Goal: Transaction & Acquisition: Download file/media

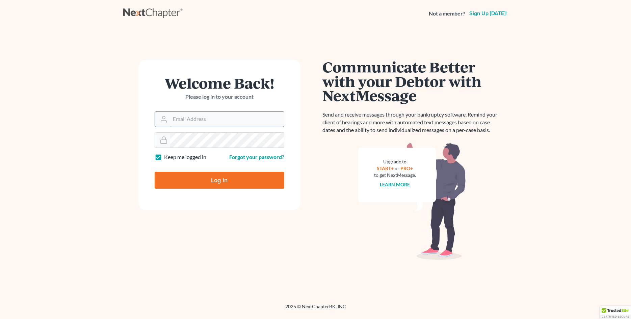
click at [224, 117] on input "Email Address" at bounding box center [227, 119] width 114 height 15
type input "dani@richardsonlawoffices.com"
click at [215, 180] on input "Log In" at bounding box center [220, 180] width 130 height 17
type input "Thinking..."
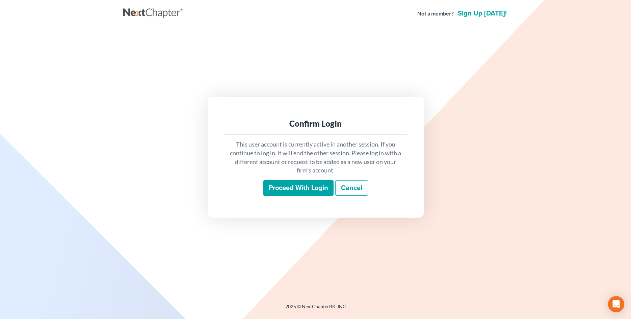
click at [283, 189] on input "Proceed with login" at bounding box center [298, 188] width 70 height 16
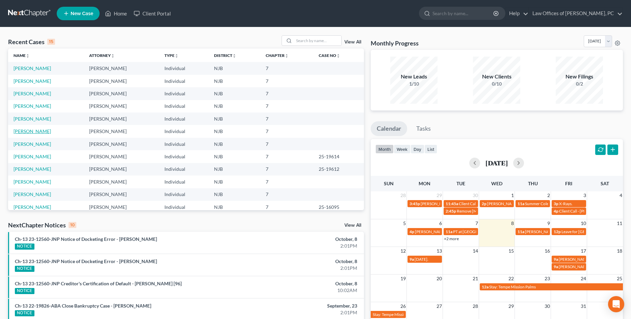
click at [34, 131] on link "Connell, Bruce" at bounding box center [31, 132] width 37 height 6
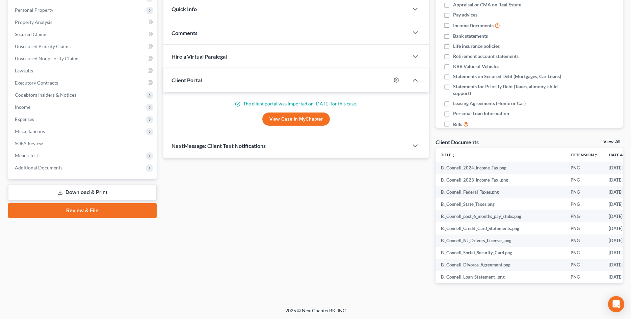
click at [108, 195] on link "Download & Print" at bounding box center [82, 193] width 148 height 16
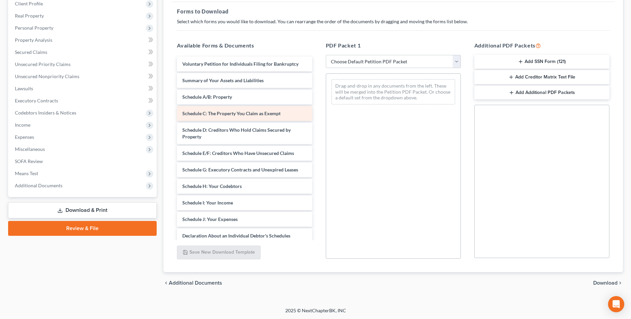
scroll to position [28, 0]
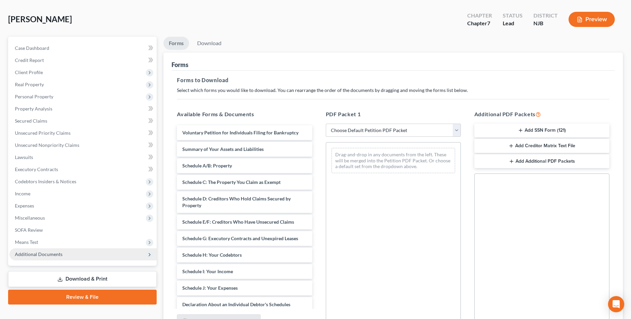
click at [66, 255] on span "Additional Documents" at bounding box center [82, 255] width 147 height 12
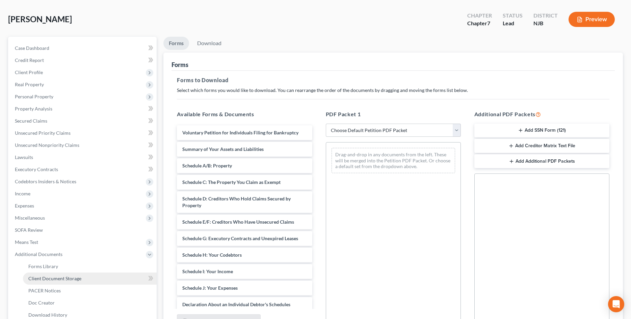
click at [63, 279] on span "Client Document Storage" at bounding box center [54, 279] width 53 height 6
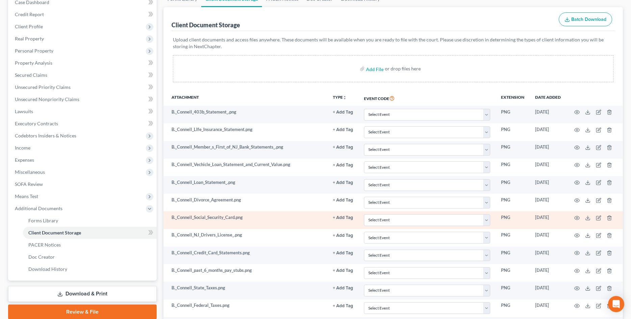
scroll to position [103, 0]
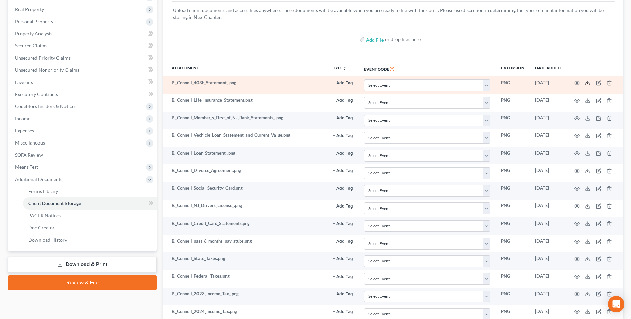
click at [586, 83] on icon at bounding box center [587, 82] width 5 height 5
click at [576, 83] on circle "button" at bounding box center [576, 82] width 1 height 1
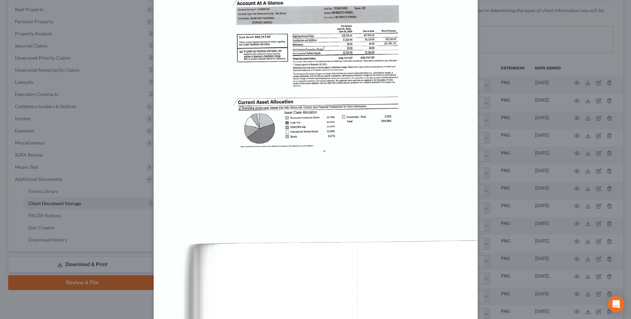
scroll to position [275, 0]
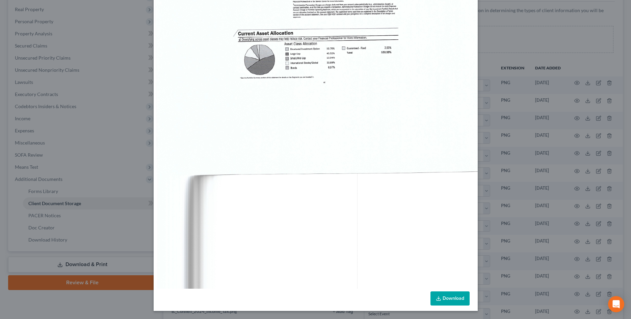
click at [459, 297] on link "Download" at bounding box center [449, 299] width 39 height 14
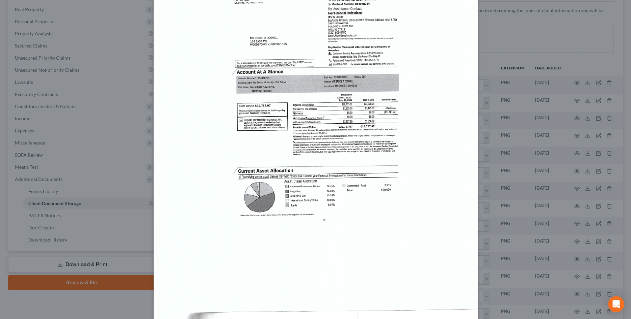
scroll to position [0, 0]
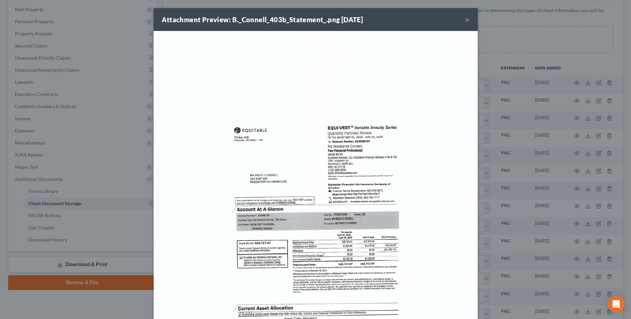
click at [467, 21] on button "×" at bounding box center [467, 20] width 5 height 8
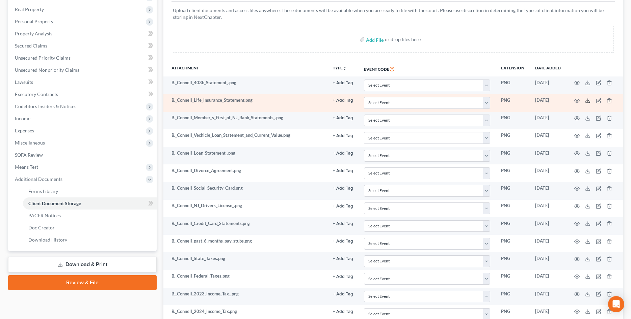
click at [587, 101] on polyline at bounding box center [587, 100] width 2 height 1
click at [574, 101] on icon "button" at bounding box center [576, 100] width 5 height 5
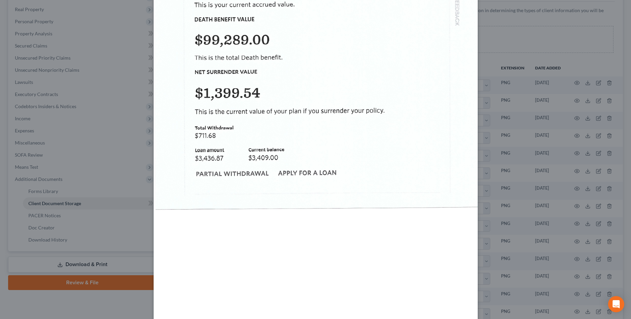
scroll to position [275, 0]
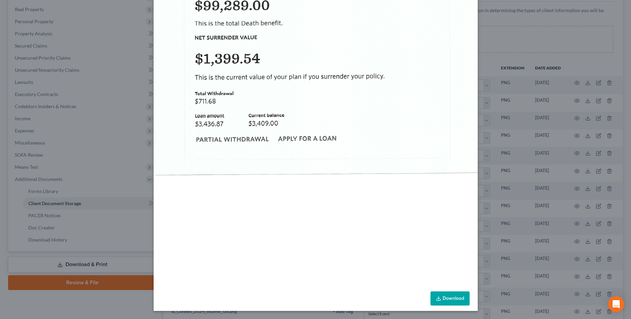
click at [450, 295] on link "Download" at bounding box center [449, 299] width 39 height 14
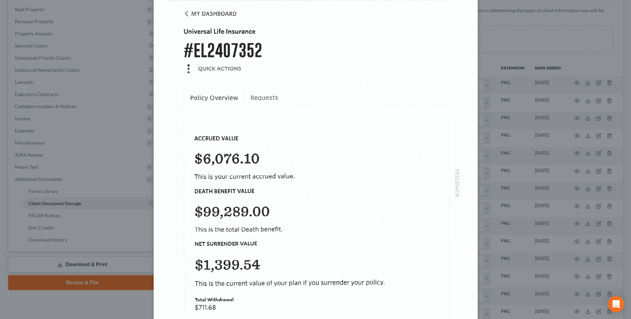
scroll to position [0, 0]
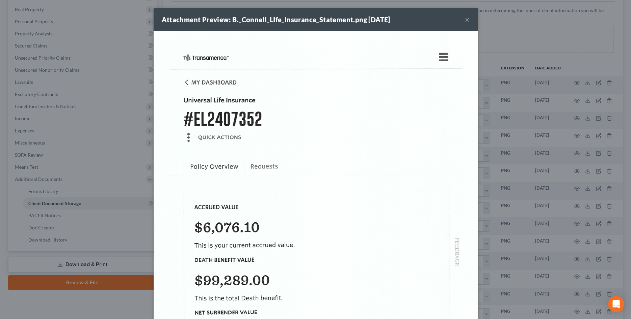
click at [466, 19] on button "×" at bounding box center [467, 20] width 5 height 8
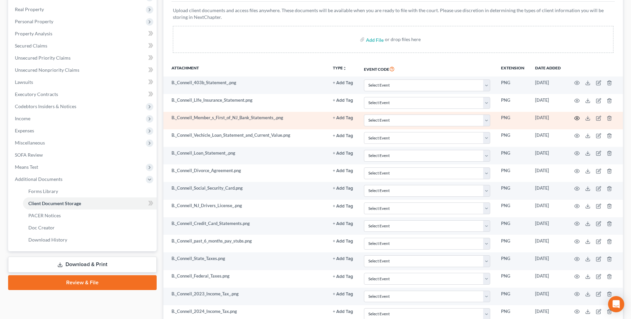
click at [577, 118] on circle "button" at bounding box center [576, 118] width 1 height 1
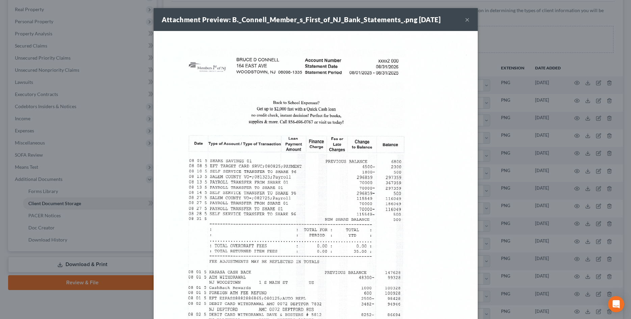
click at [467, 18] on button "×" at bounding box center [467, 20] width 5 height 8
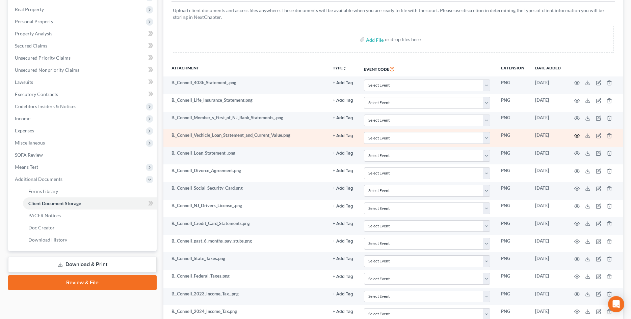
click at [577, 137] on circle "button" at bounding box center [576, 135] width 1 height 1
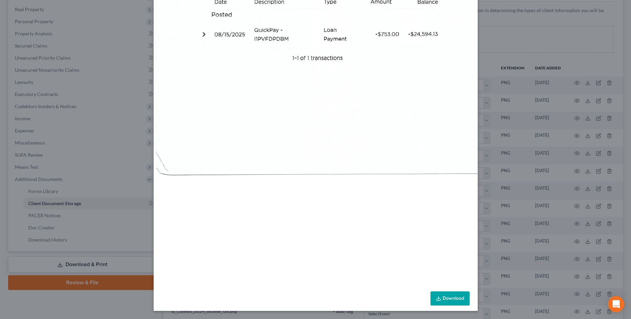
scroll to position [285, 0]
click at [447, 299] on link "Download" at bounding box center [449, 299] width 39 height 14
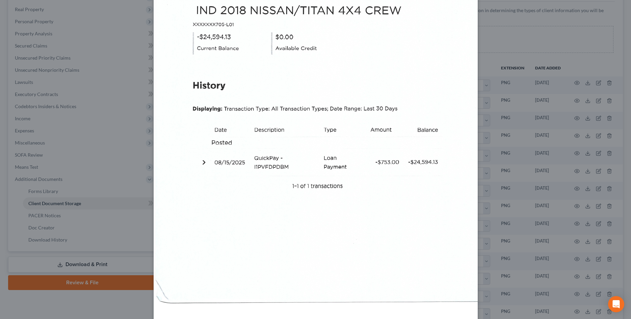
scroll to position [0, 0]
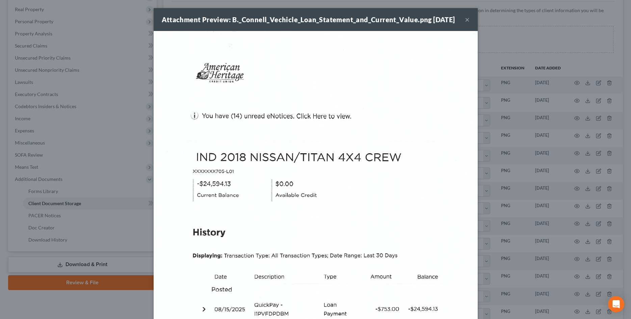
click at [468, 24] on button "×" at bounding box center [467, 20] width 5 height 8
